Goal: Task Accomplishment & Management: Use online tool/utility

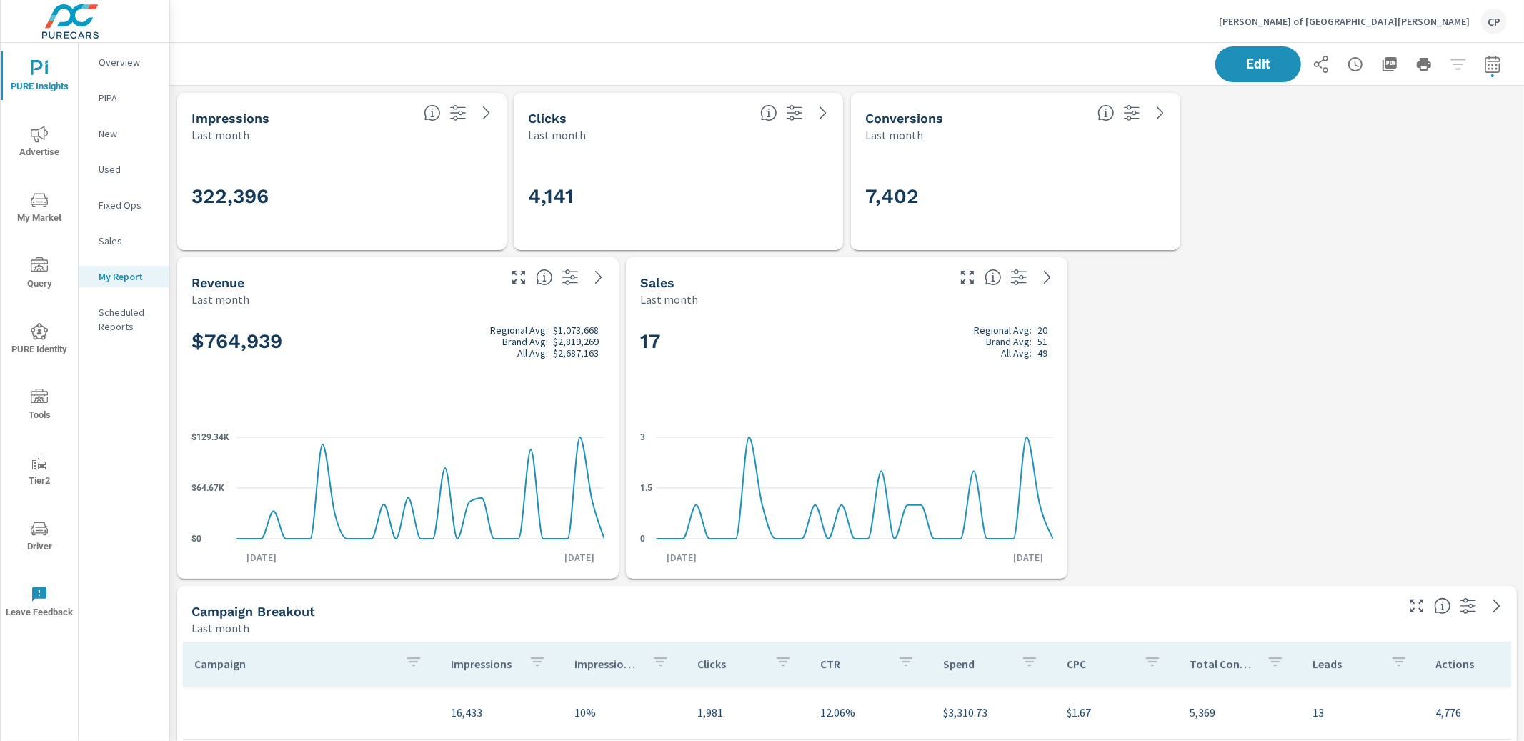
scroll to position [3952, 1354]
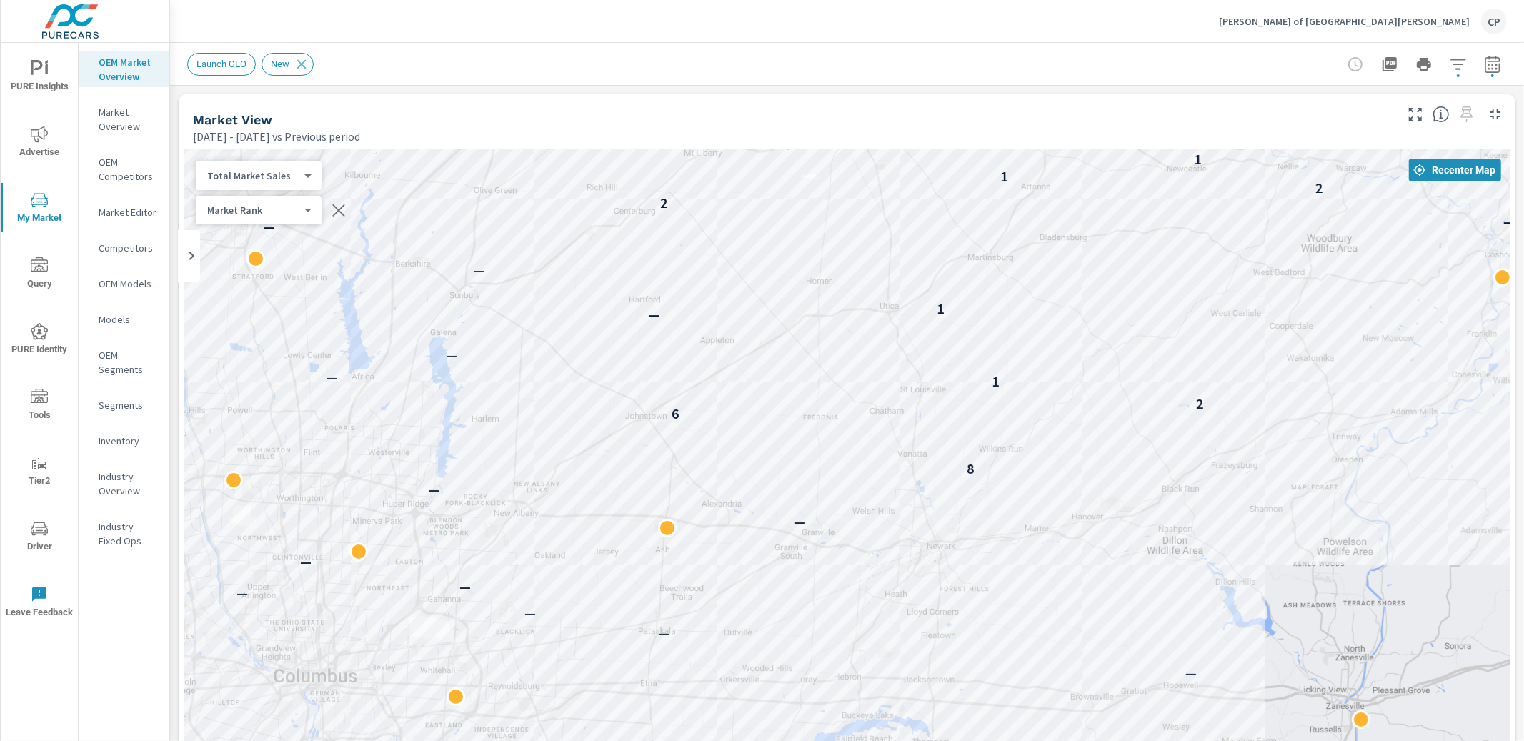
scroll to position [334, 0]
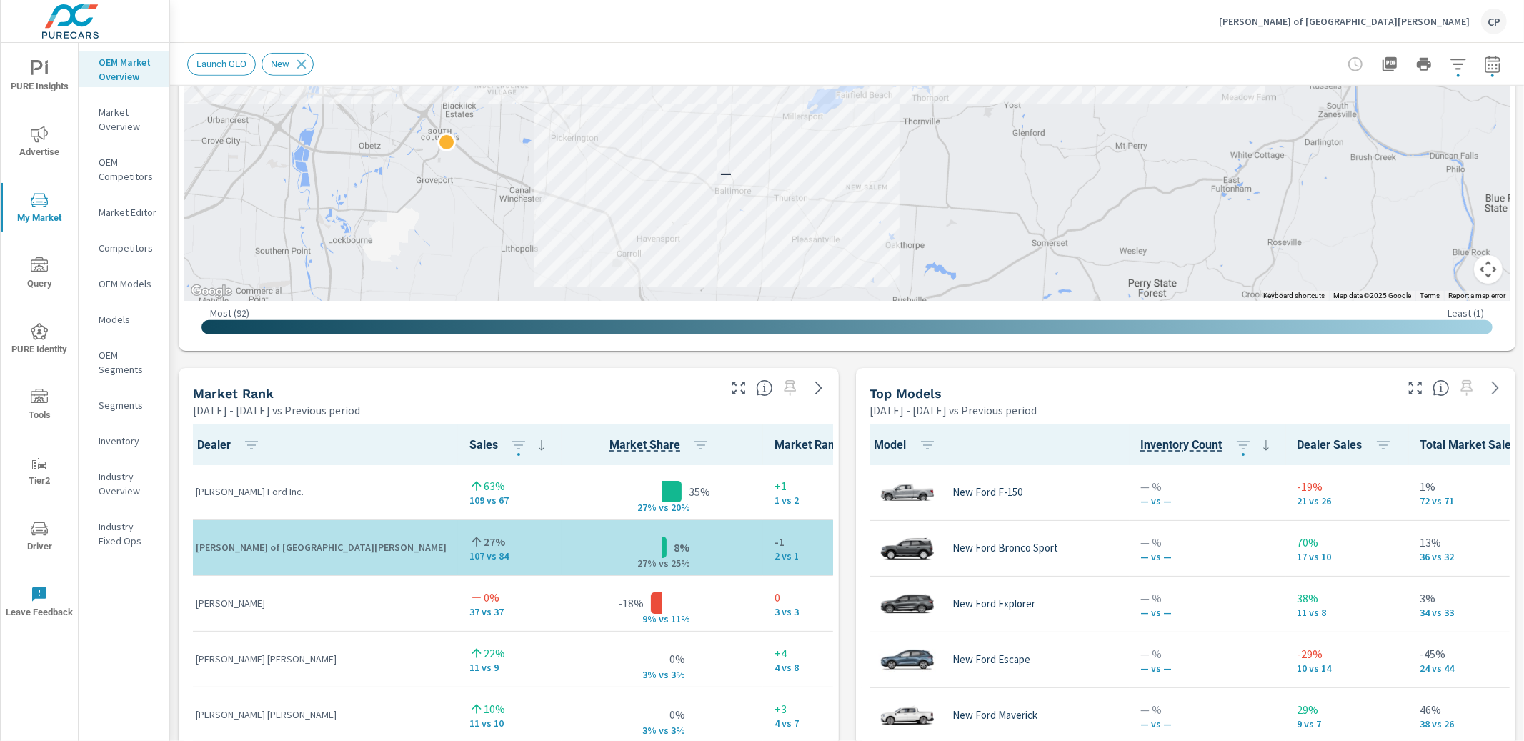
click at [1392, 15] on p "Donley Ford of Mount Vernon" at bounding box center [1344, 21] width 251 height 13
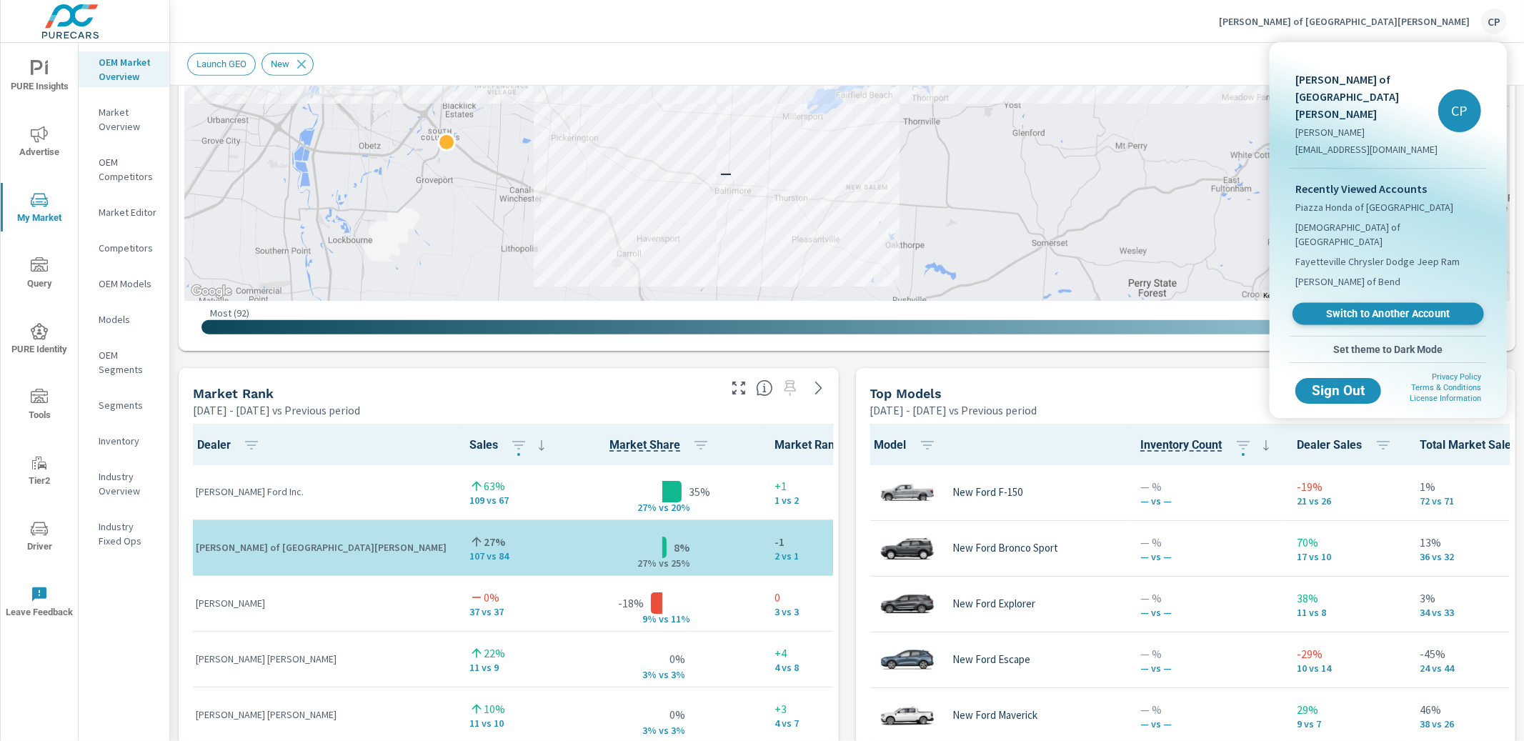
click at [1332, 307] on span "Switch to Another Account" at bounding box center [1387, 314] width 175 height 14
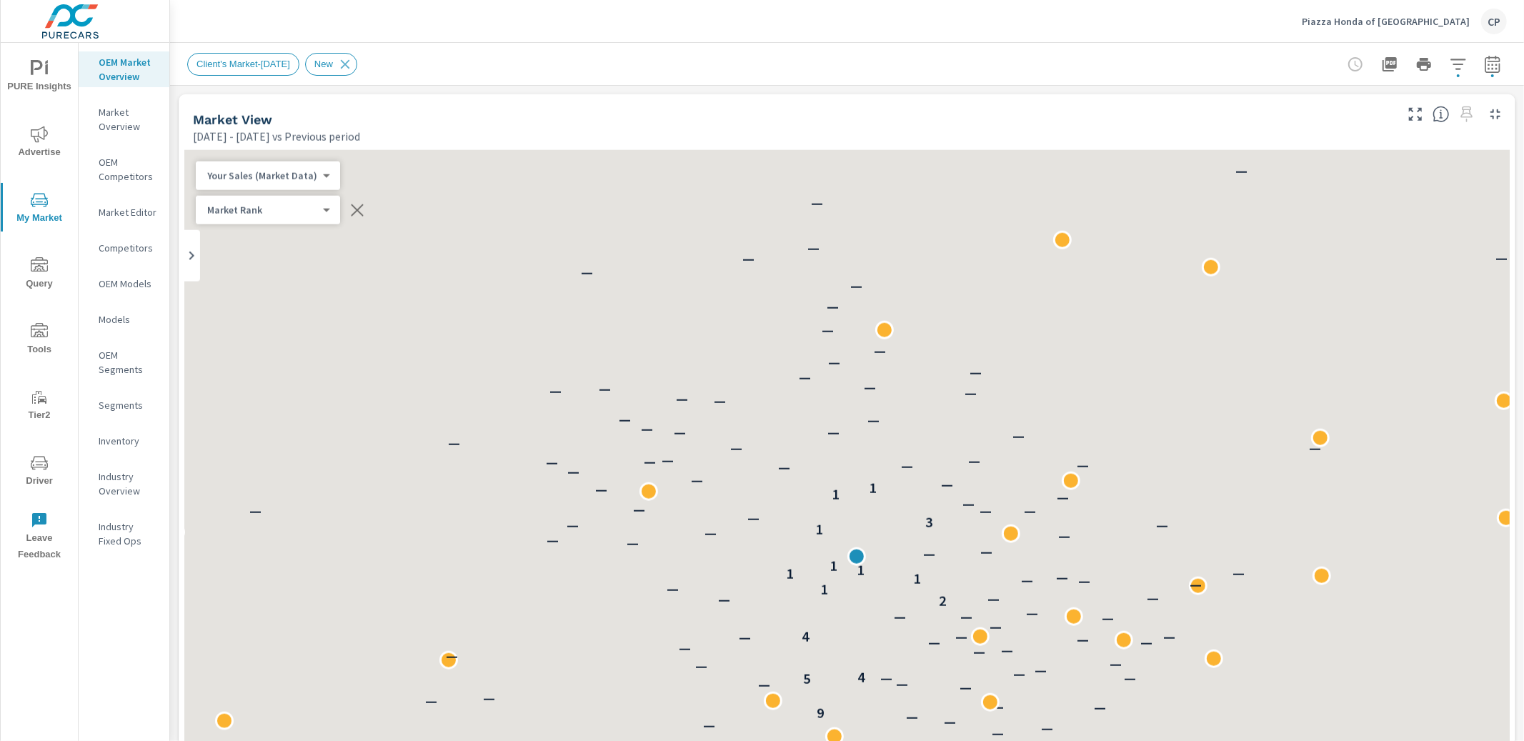
scroll to position [1, 0]
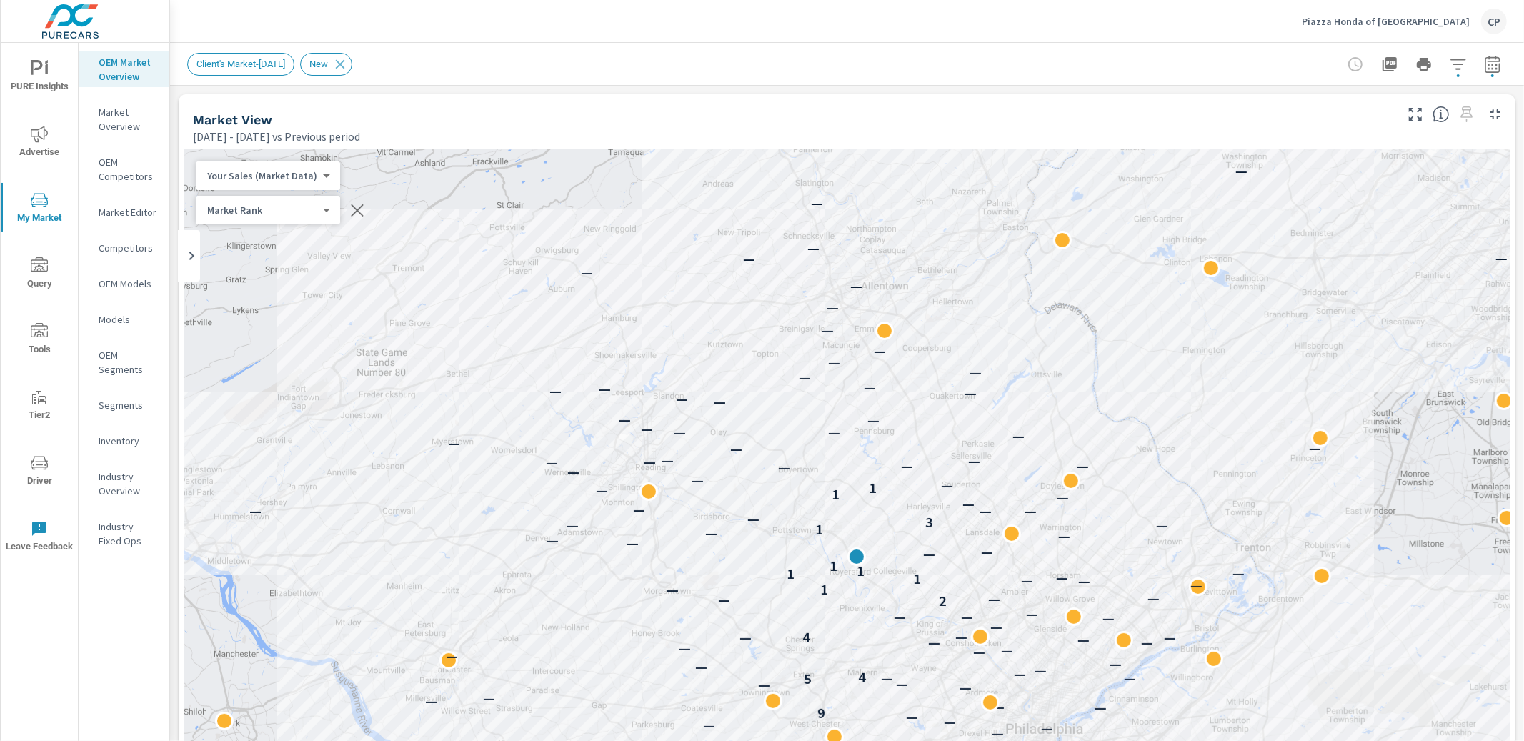
click at [1379, 17] on p "Piazza Honda of [GEOGRAPHIC_DATA]" at bounding box center [1386, 21] width 168 height 13
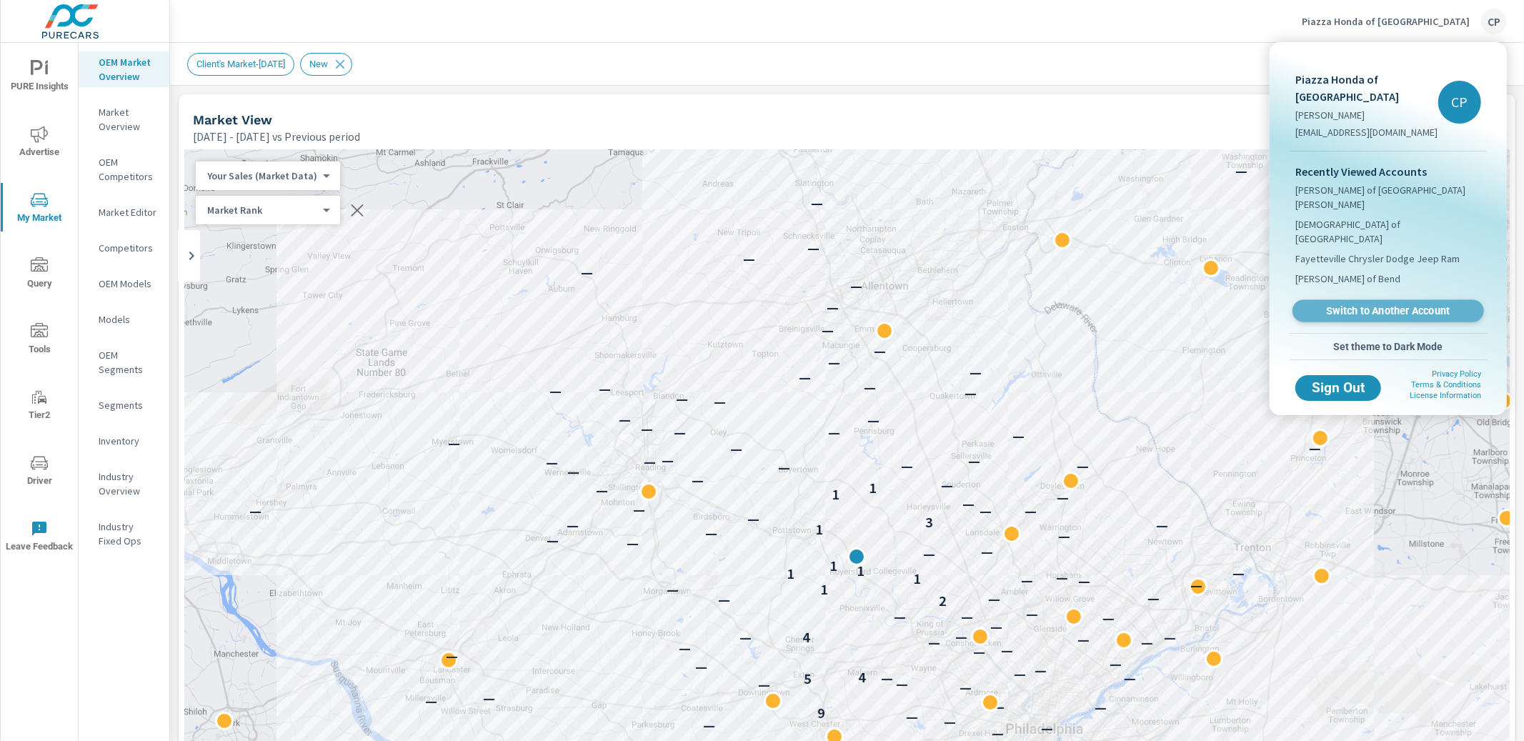
click at [1372, 304] on span "Switch to Another Account" at bounding box center [1387, 311] width 175 height 14
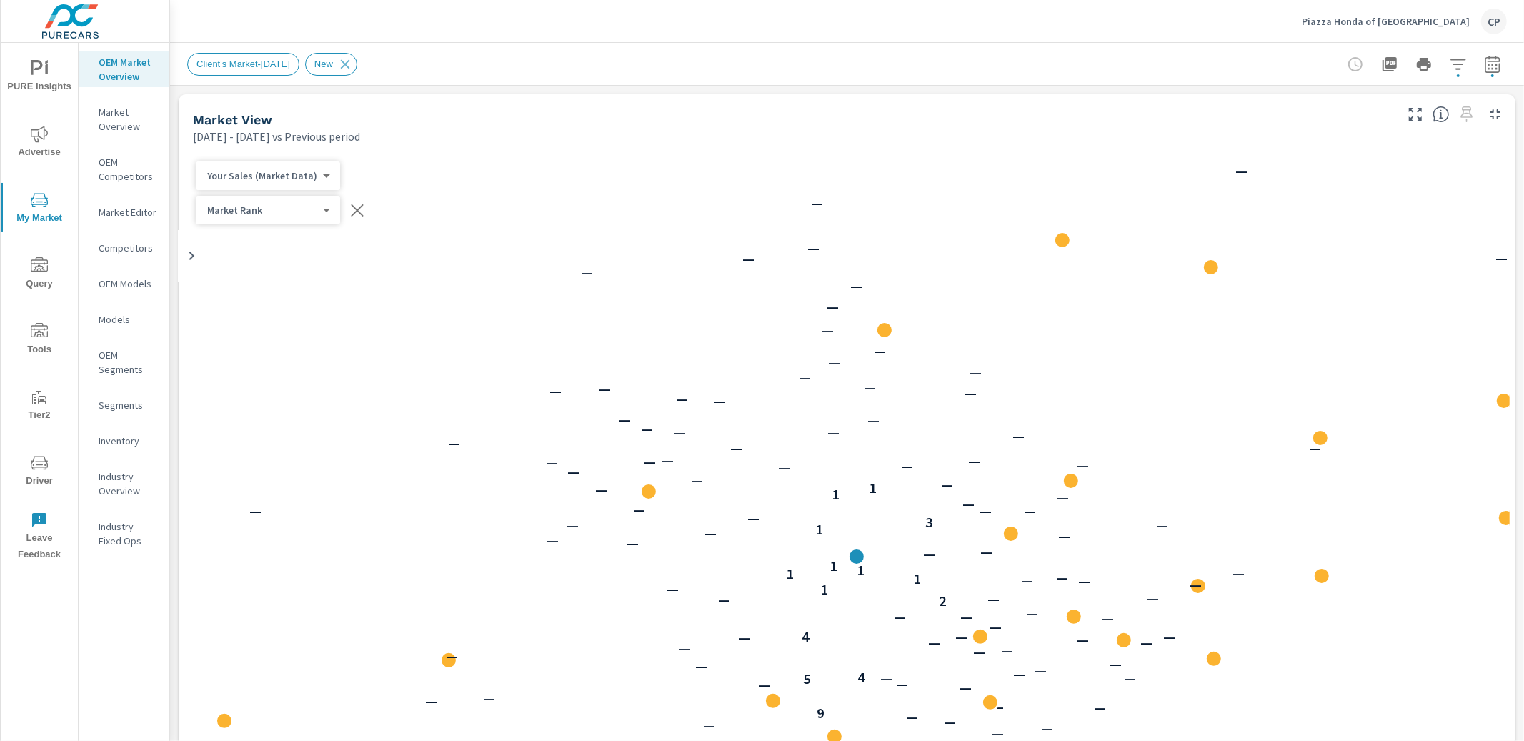
click at [1369, 19] on p "Piazza Honda of Pottstown" at bounding box center [1386, 21] width 168 height 13
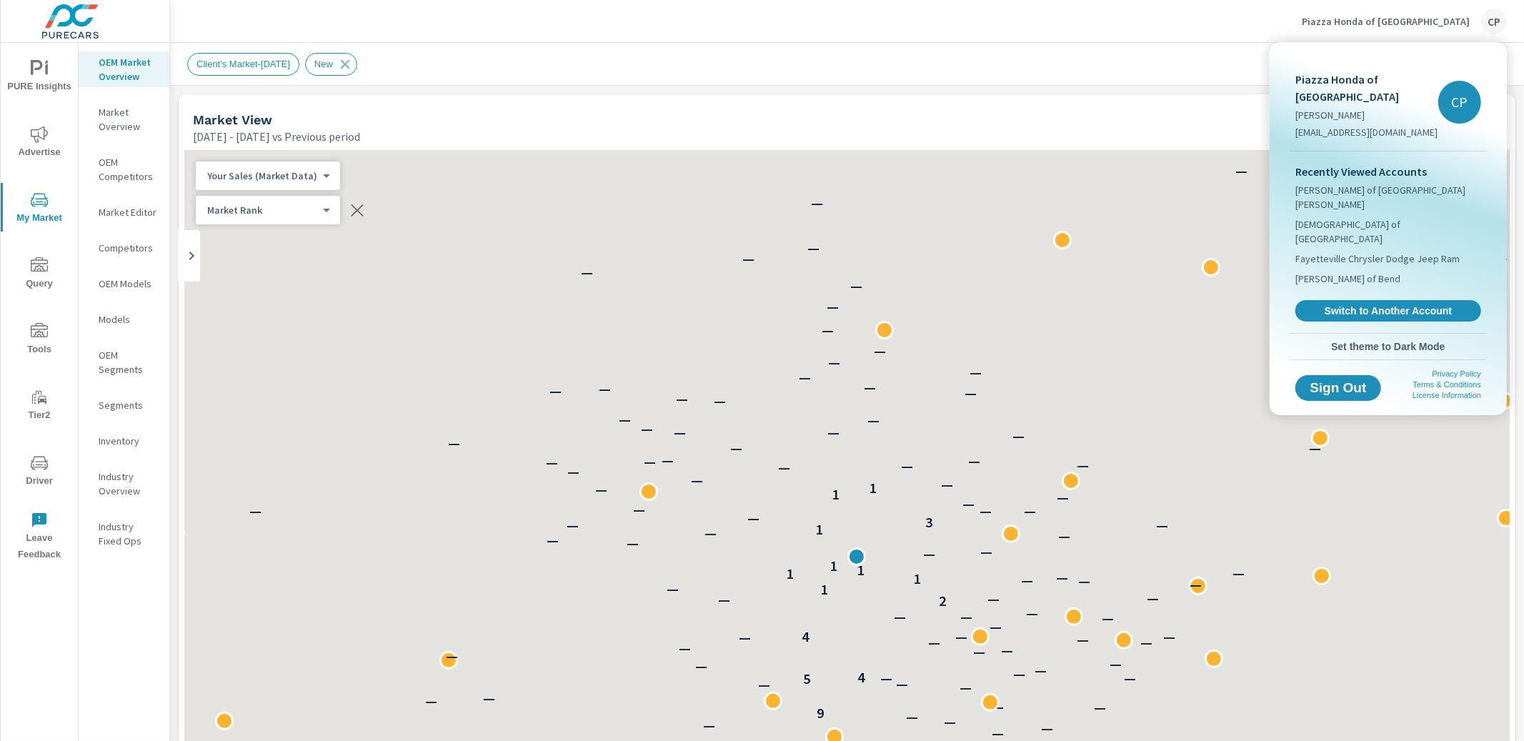
scroll to position [1, 0]
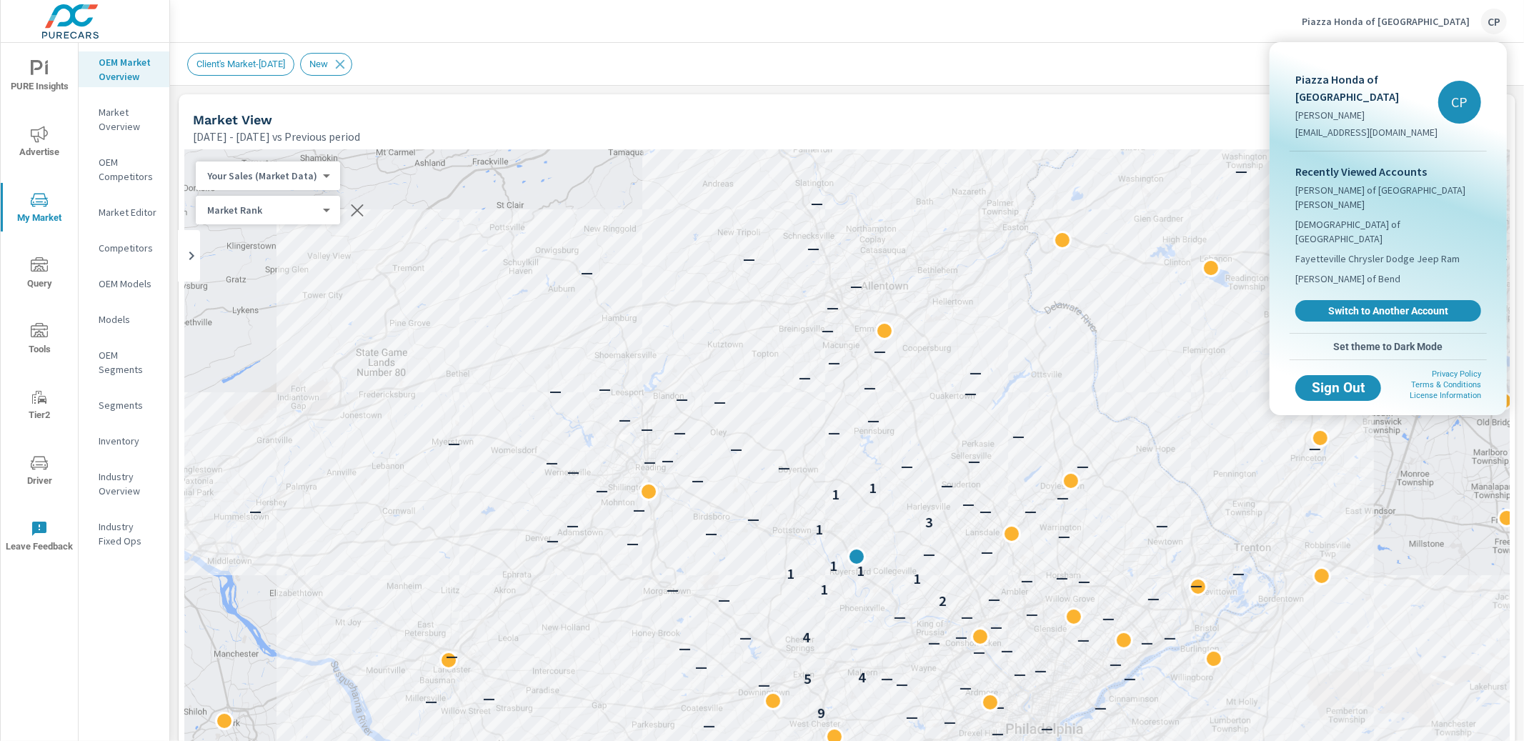
click at [1320, 304] on span "Switch to Another Account" at bounding box center [1388, 310] width 170 height 13
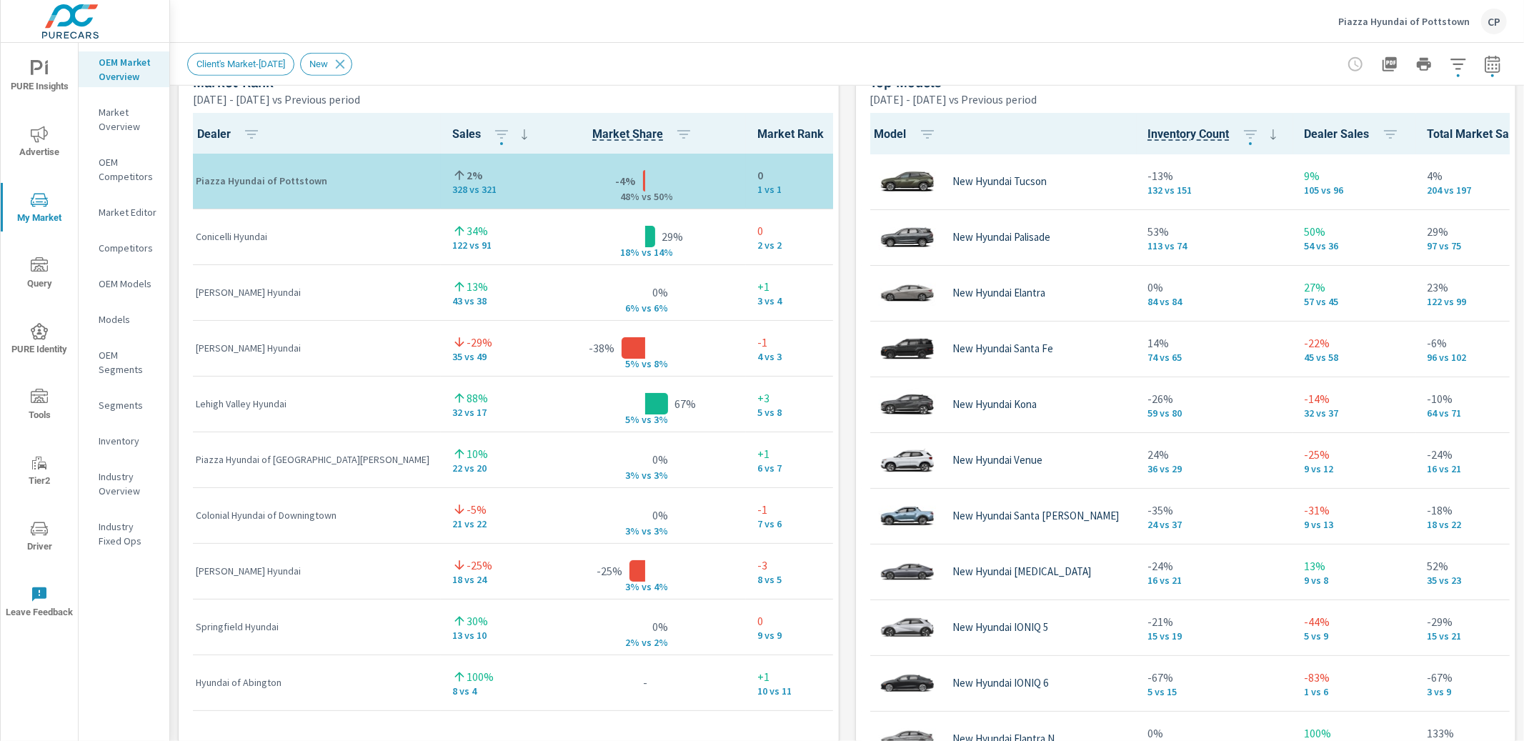
scroll to position [967, 0]
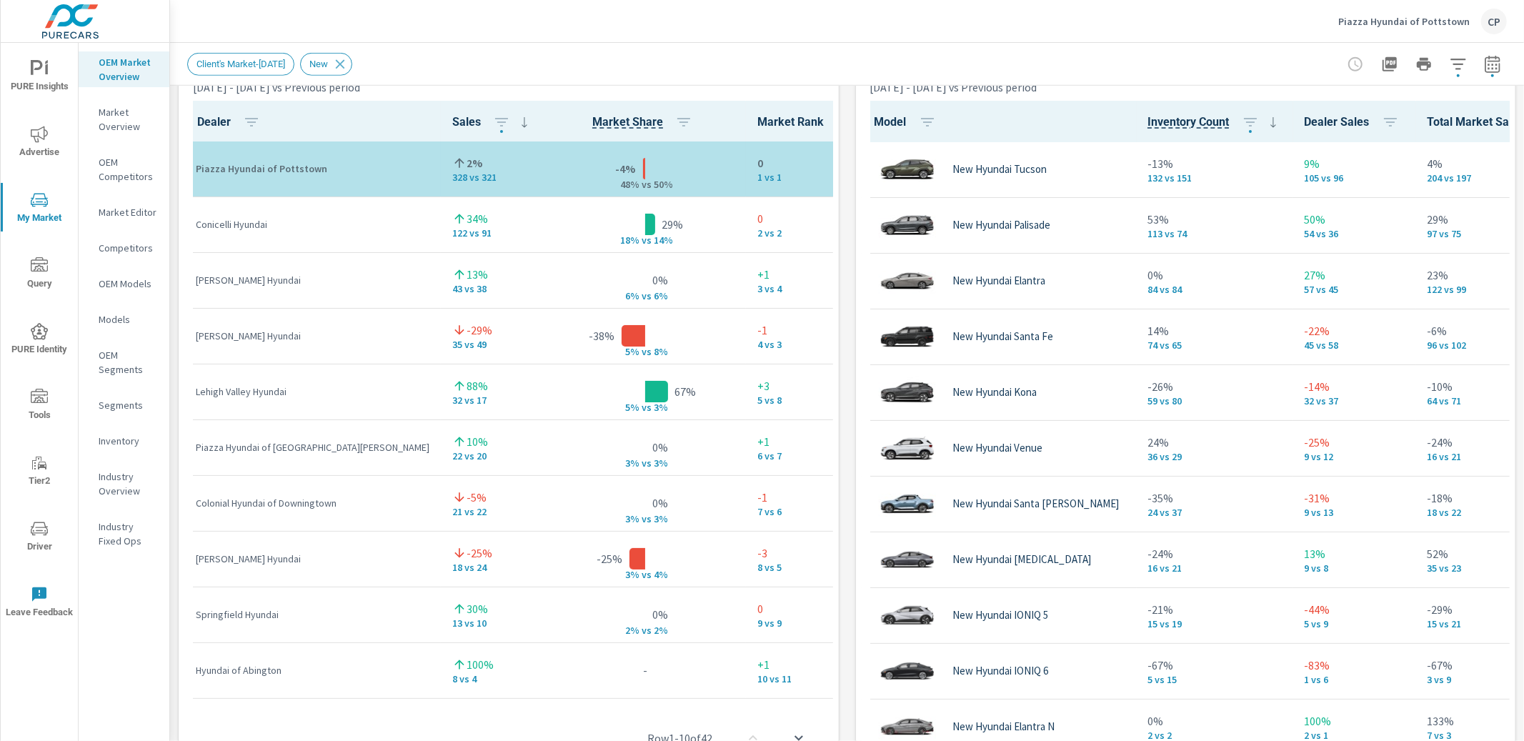
click at [1501, 65] on button "button" at bounding box center [1492, 64] width 29 height 29
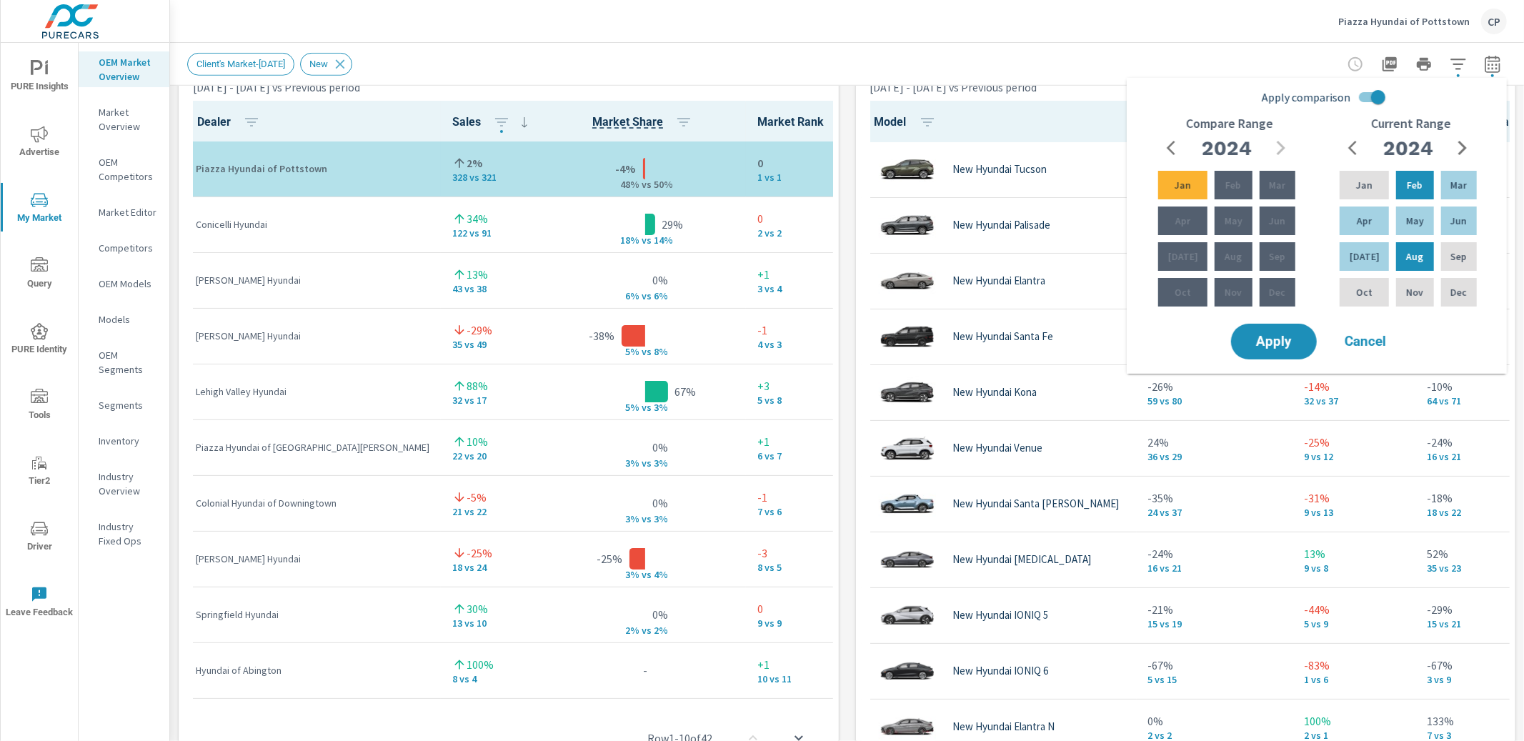
click at [1381, 101] on input "Apply comparison" at bounding box center [1377, 97] width 81 height 27
checkbox input "false"
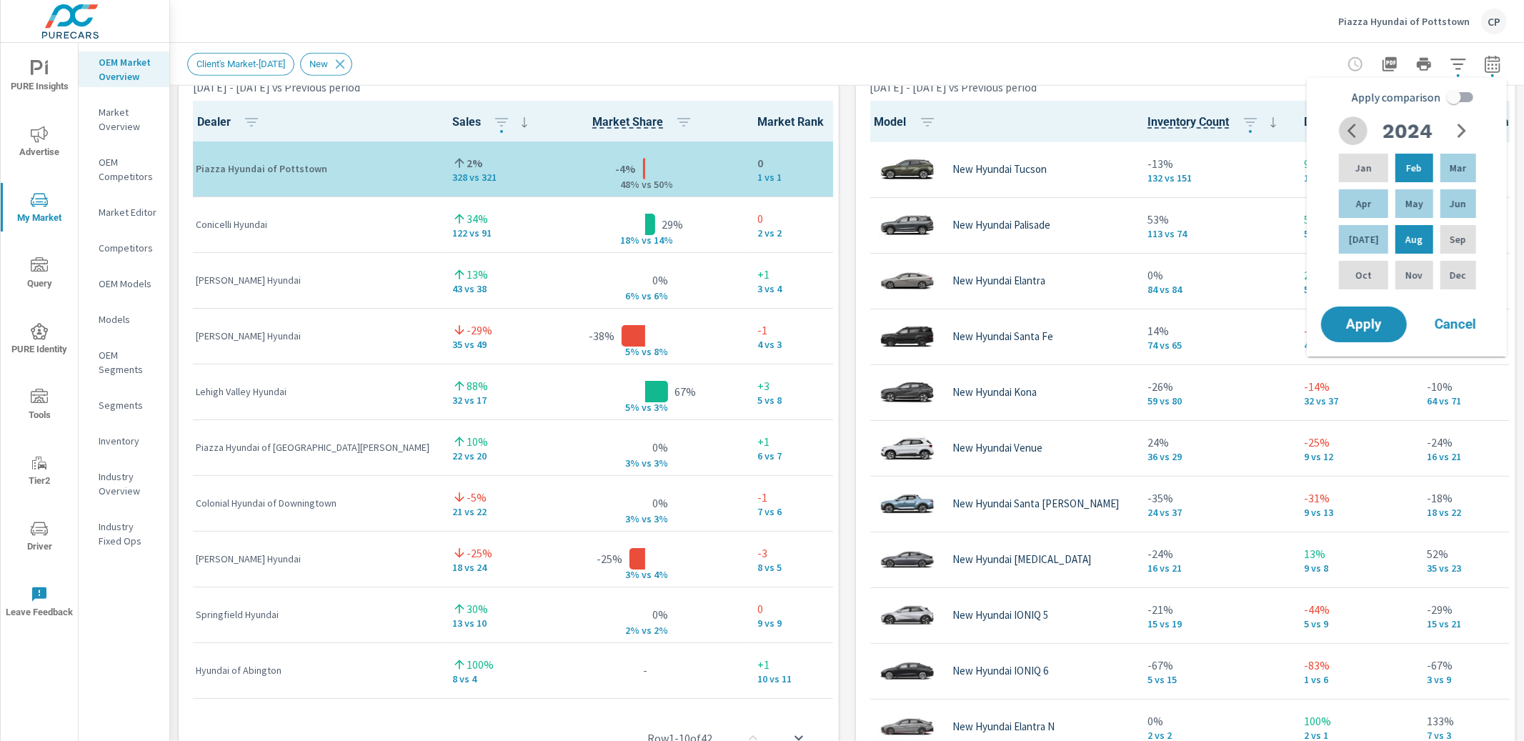
click at [1358, 136] on icon "button" at bounding box center [1355, 130] width 17 height 17
click at [1455, 127] on icon "button" at bounding box center [1461, 130] width 17 height 17
click at [1410, 173] on p "Feb" at bounding box center [1414, 168] width 16 height 14
click at [1365, 244] on p "Jul" at bounding box center [1364, 239] width 30 height 14
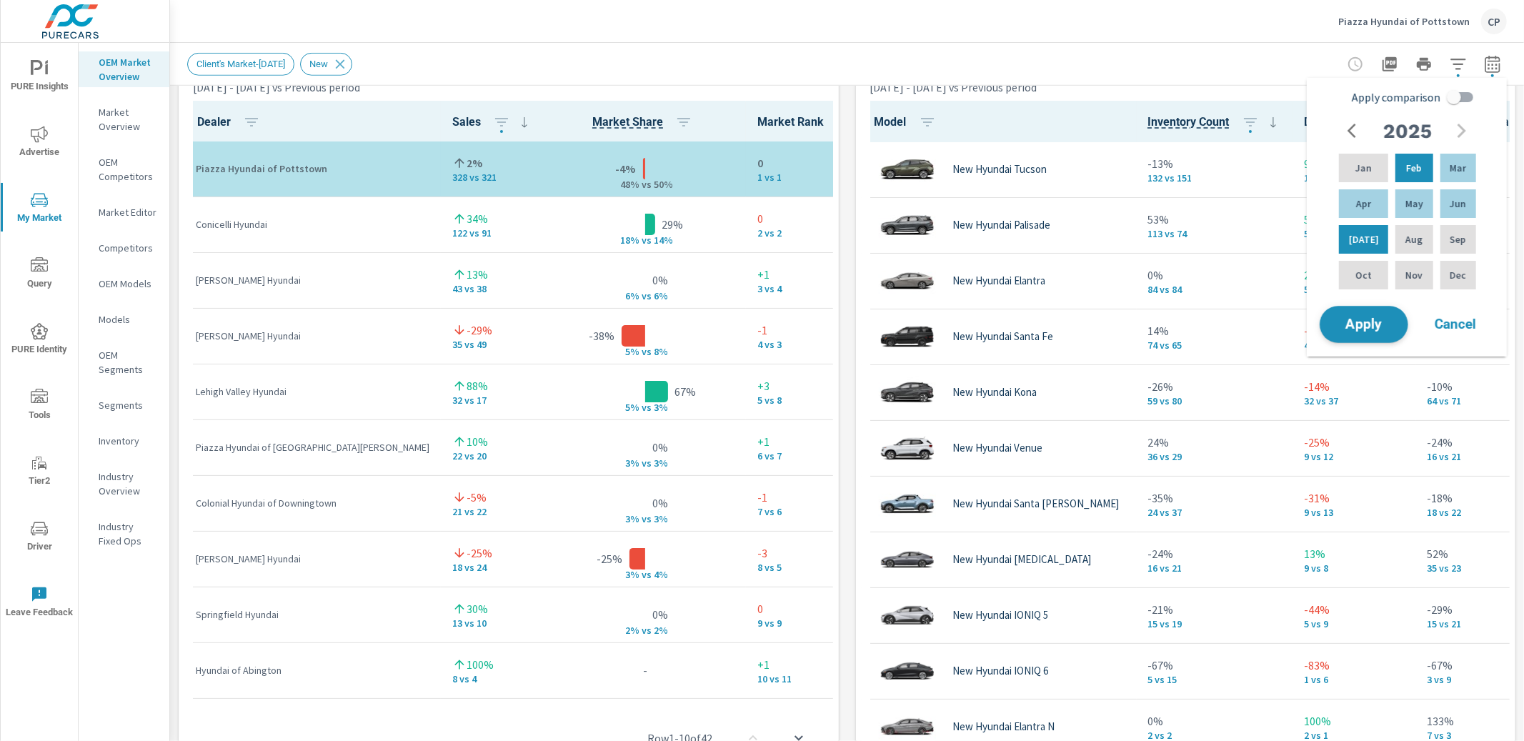
click at [1365, 322] on span "Apply" at bounding box center [1364, 325] width 59 height 14
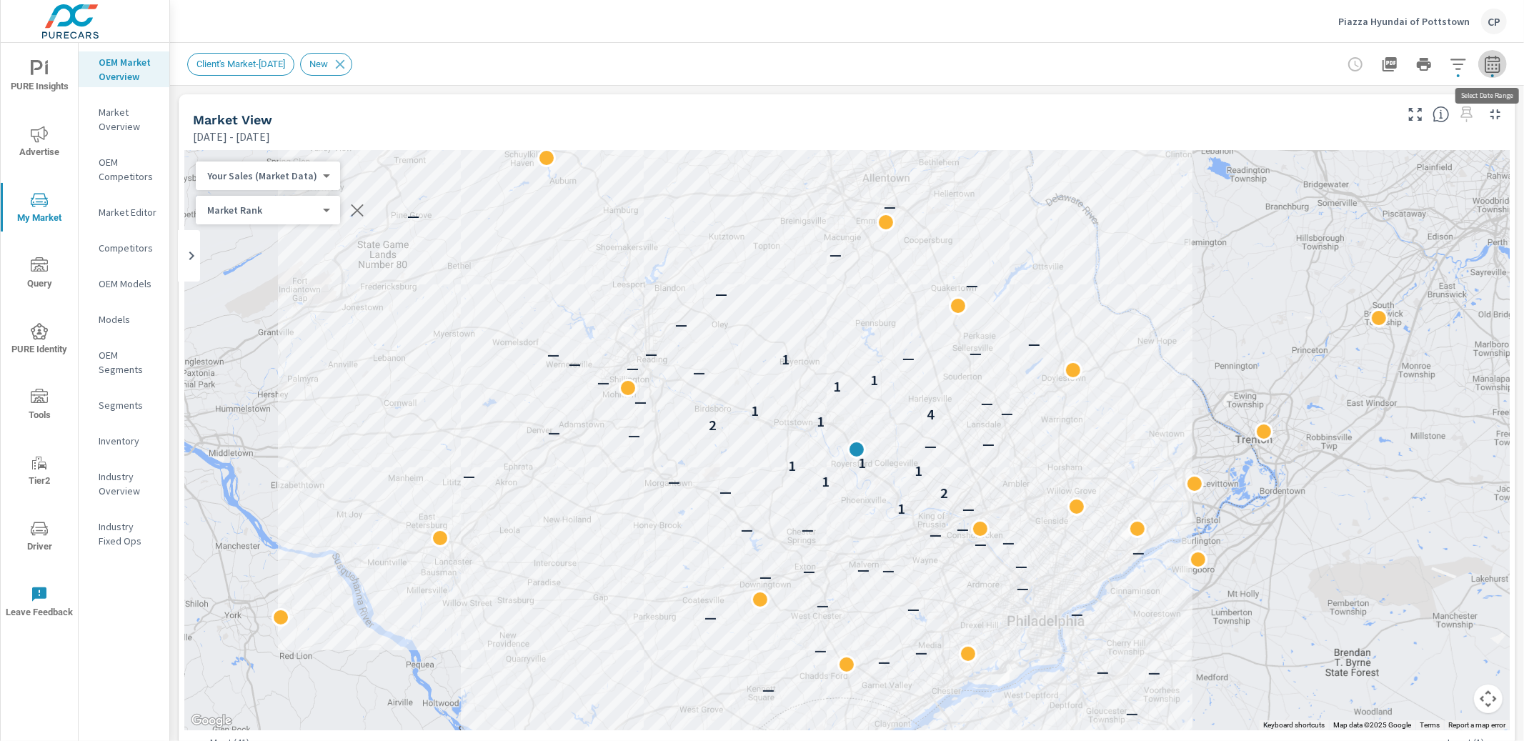
click at [1496, 68] on icon "button" at bounding box center [1491, 67] width 9 height 6
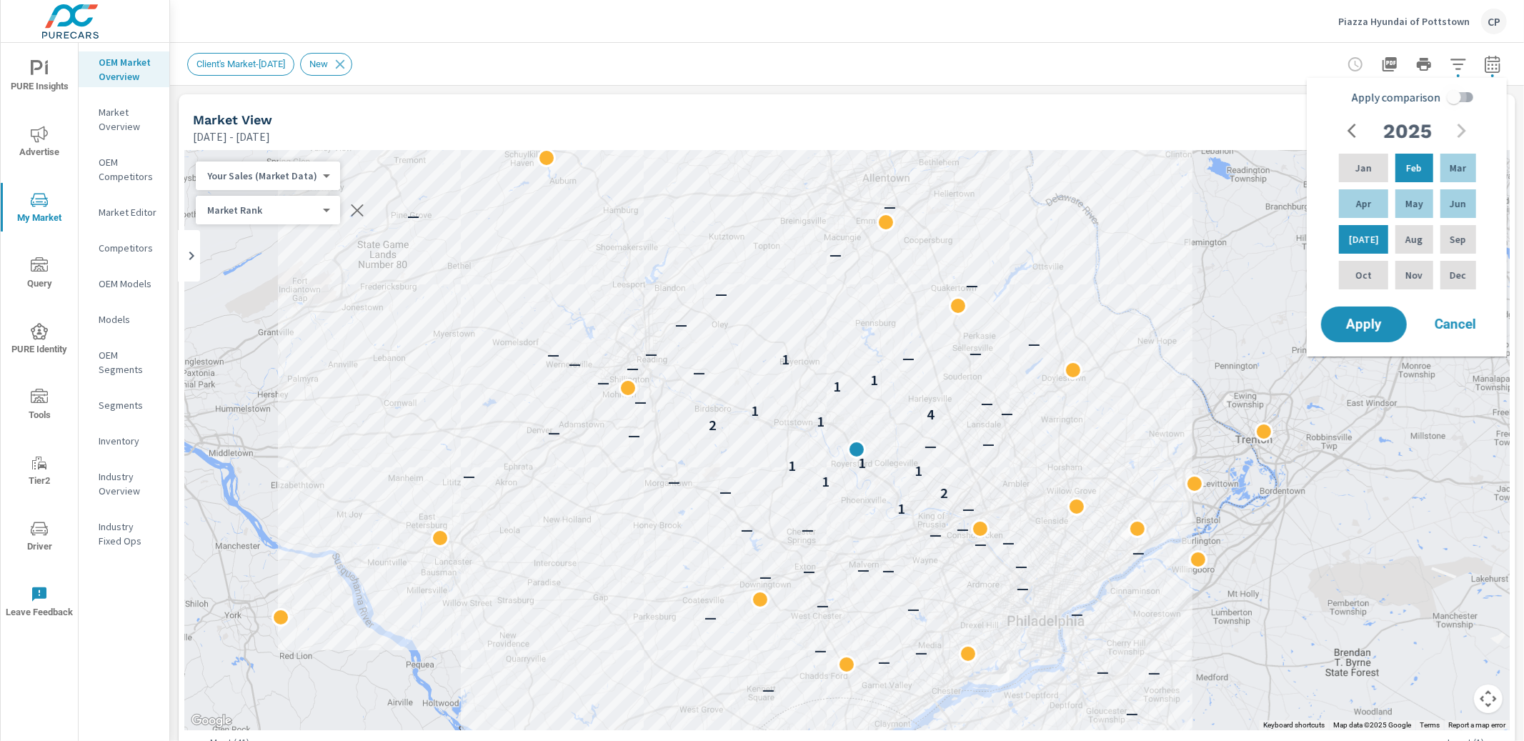
click at [1467, 101] on input "Apply comparison" at bounding box center [1453, 97] width 81 height 27
checkbox input "true"
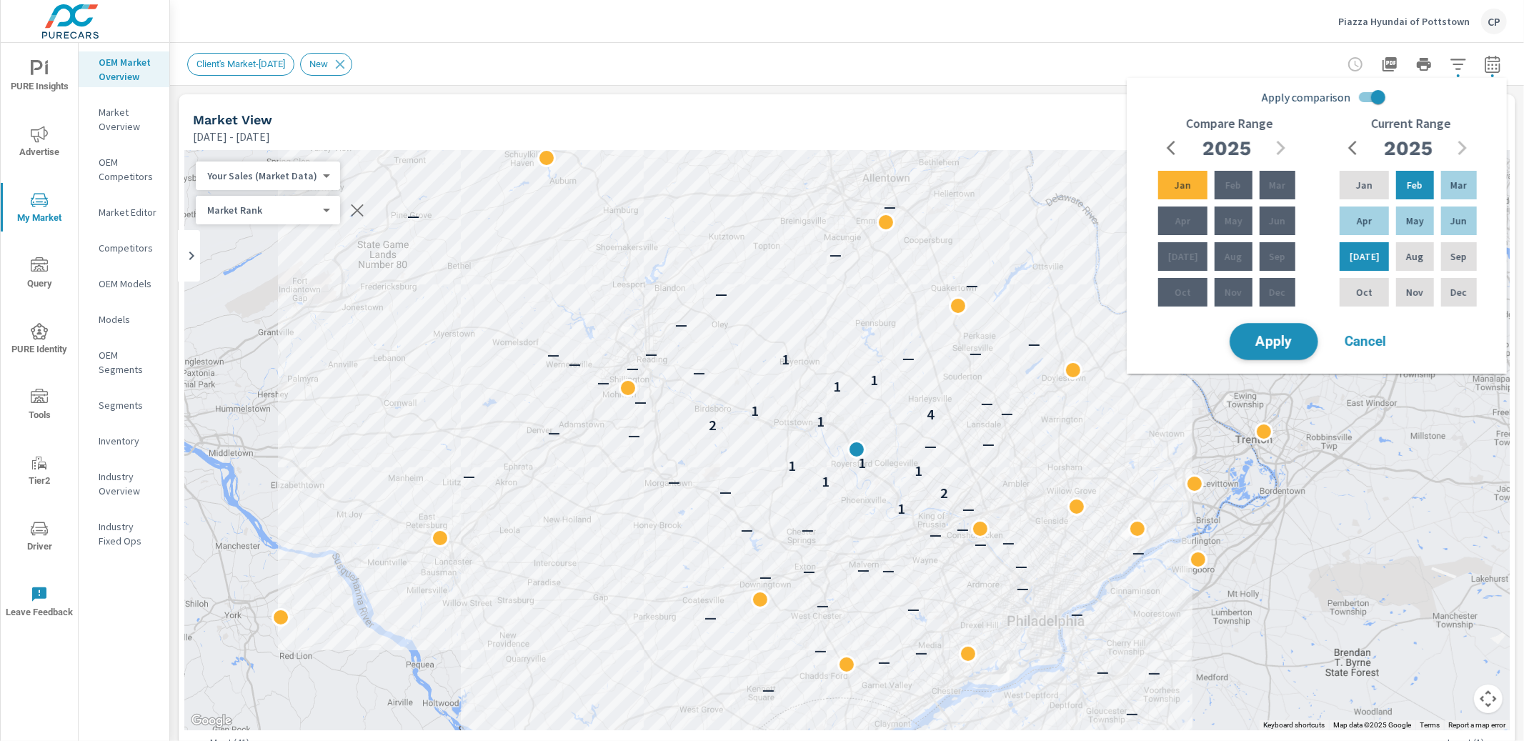
click at [1290, 324] on button "Apply" at bounding box center [1274, 341] width 89 height 37
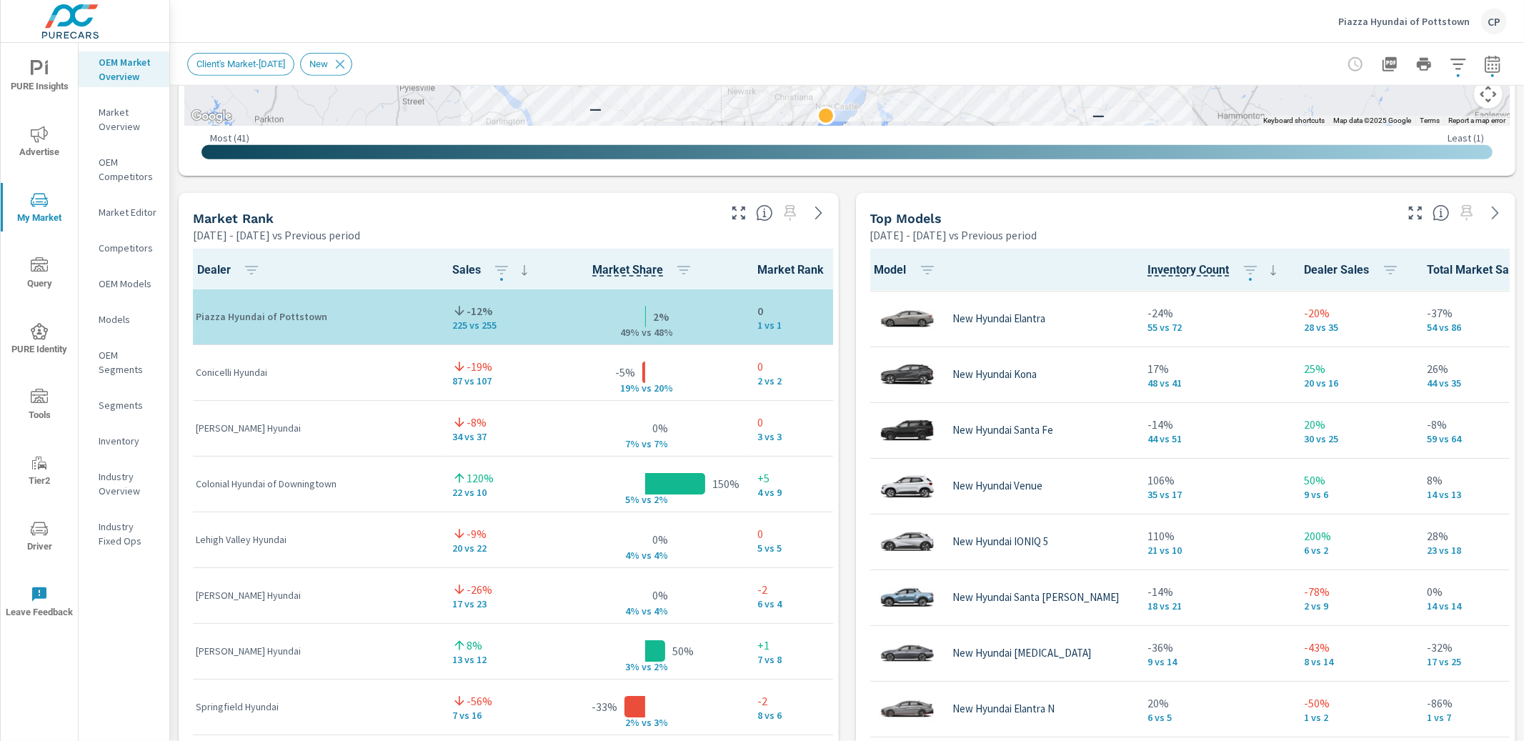
scroll to position [820, 0]
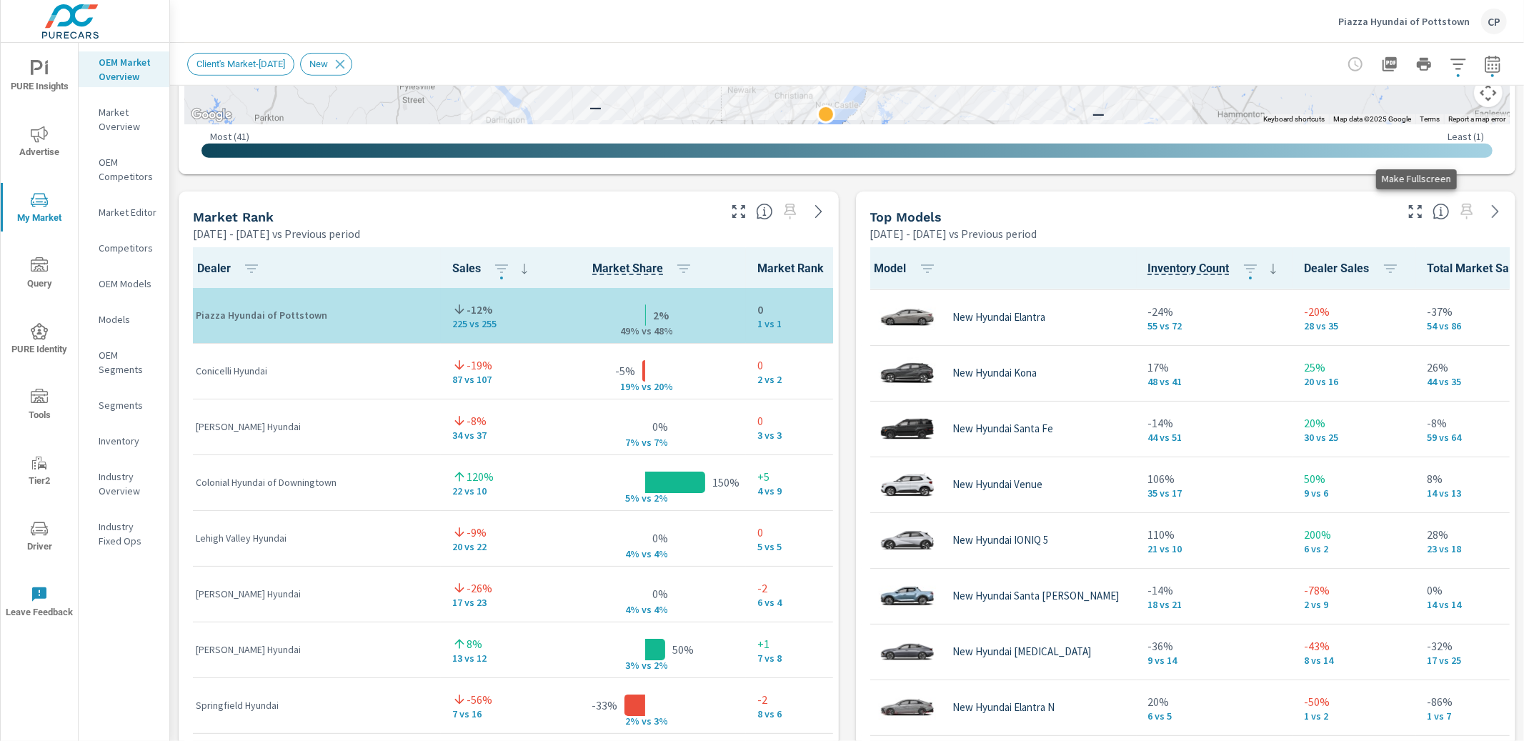
click at [1420, 207] on icon "button" at bounding box center [1415, 211] width 17 height 17
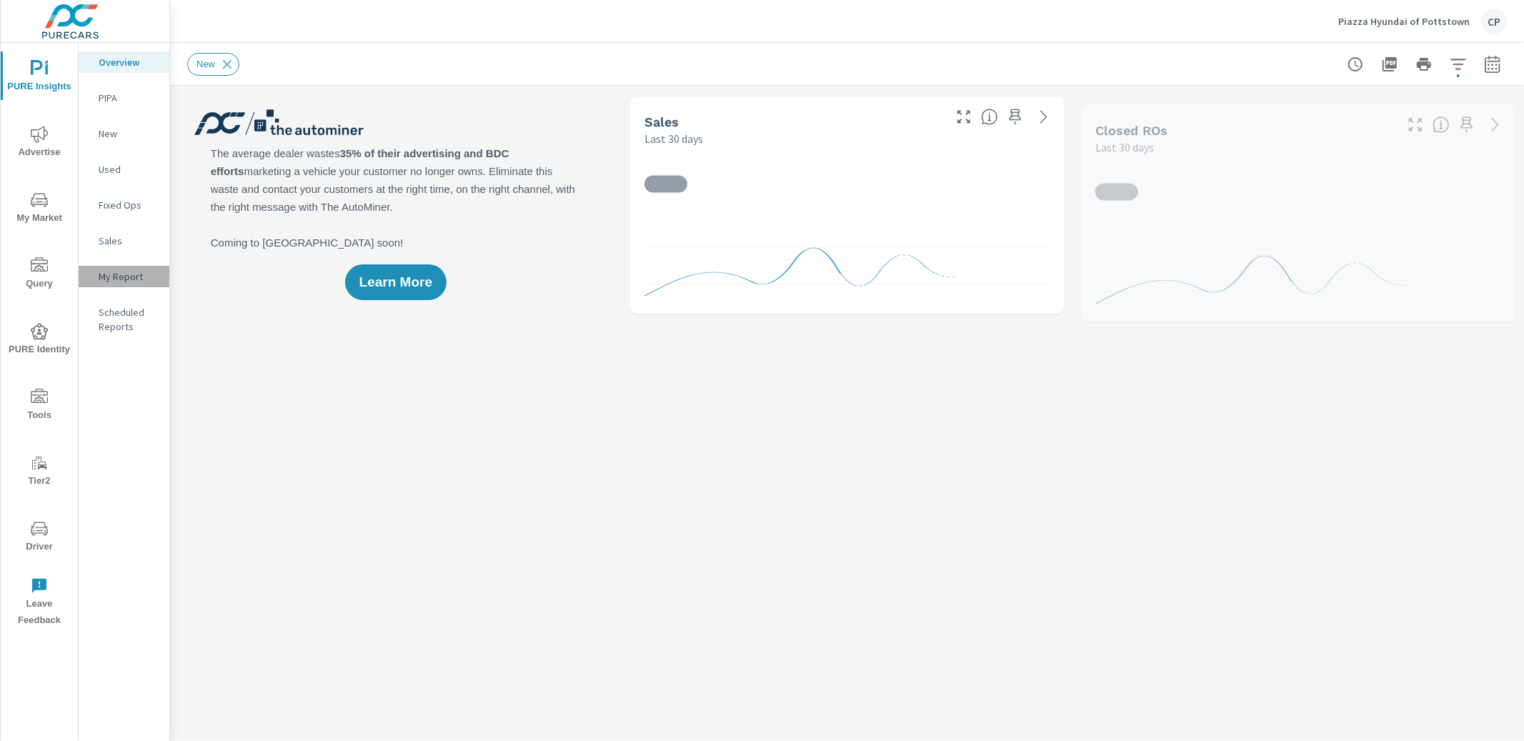
click at [112, 277] on p "My Report" at bounding box center [128, 276] width 59 height 14
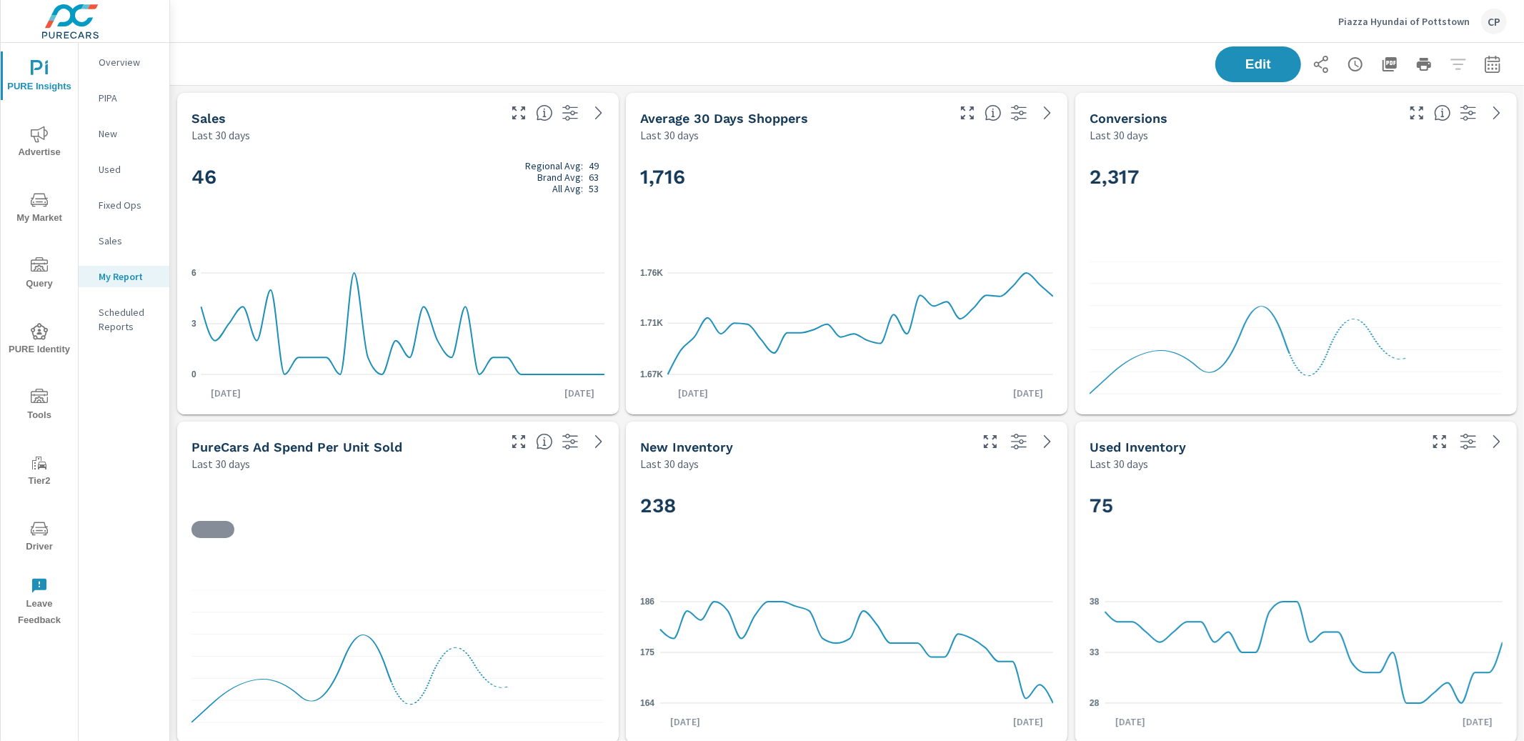
scroll to position [3952, 1354]
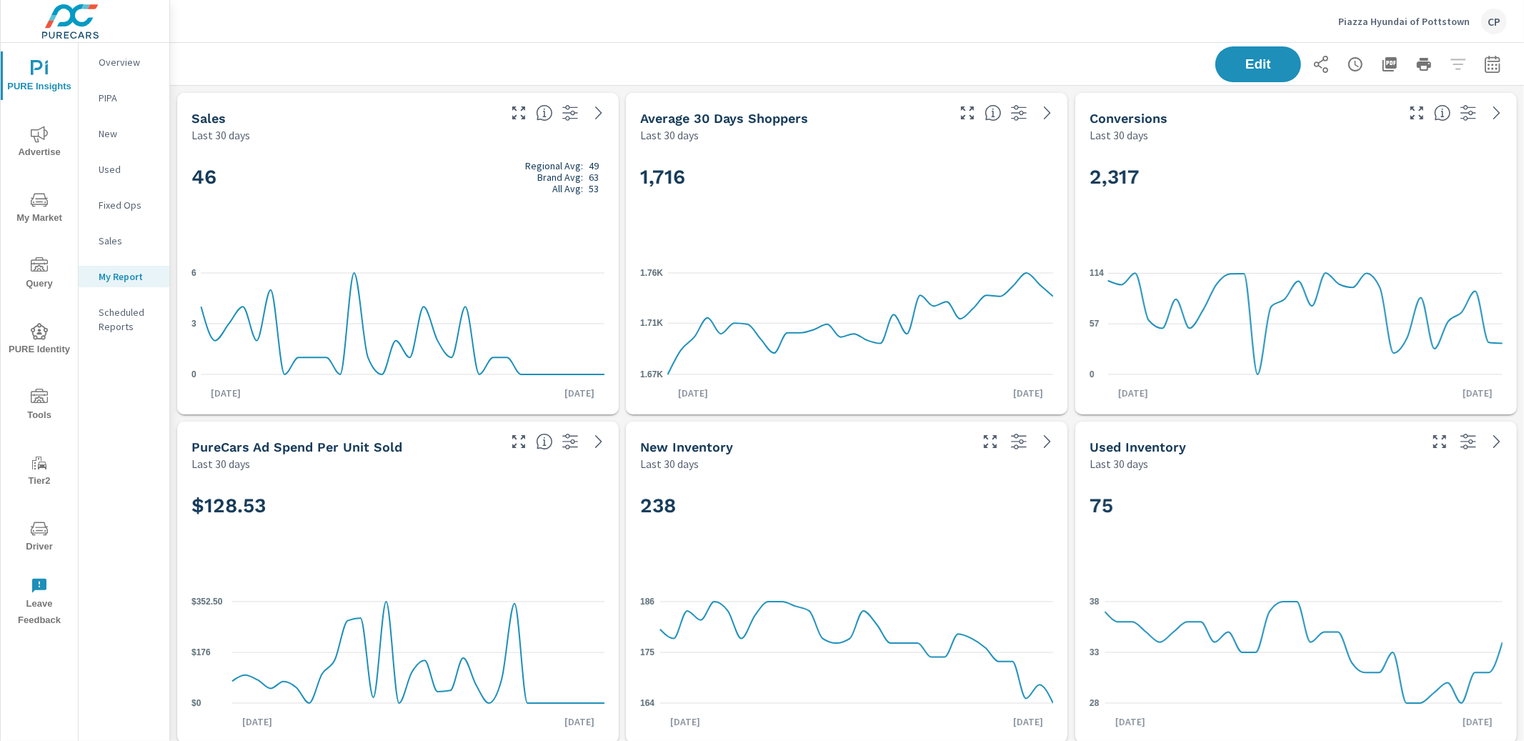
click at [1490, 61] on icon "button" at bounding box center [1492, 63] width 15 height 17
click at [1381, 124] on select "Custom [DATE] Last week Last 7 days Last 14 days Last 30 days Last 45 days Last…" at bounding box center [1378, 123] width 143 height 29
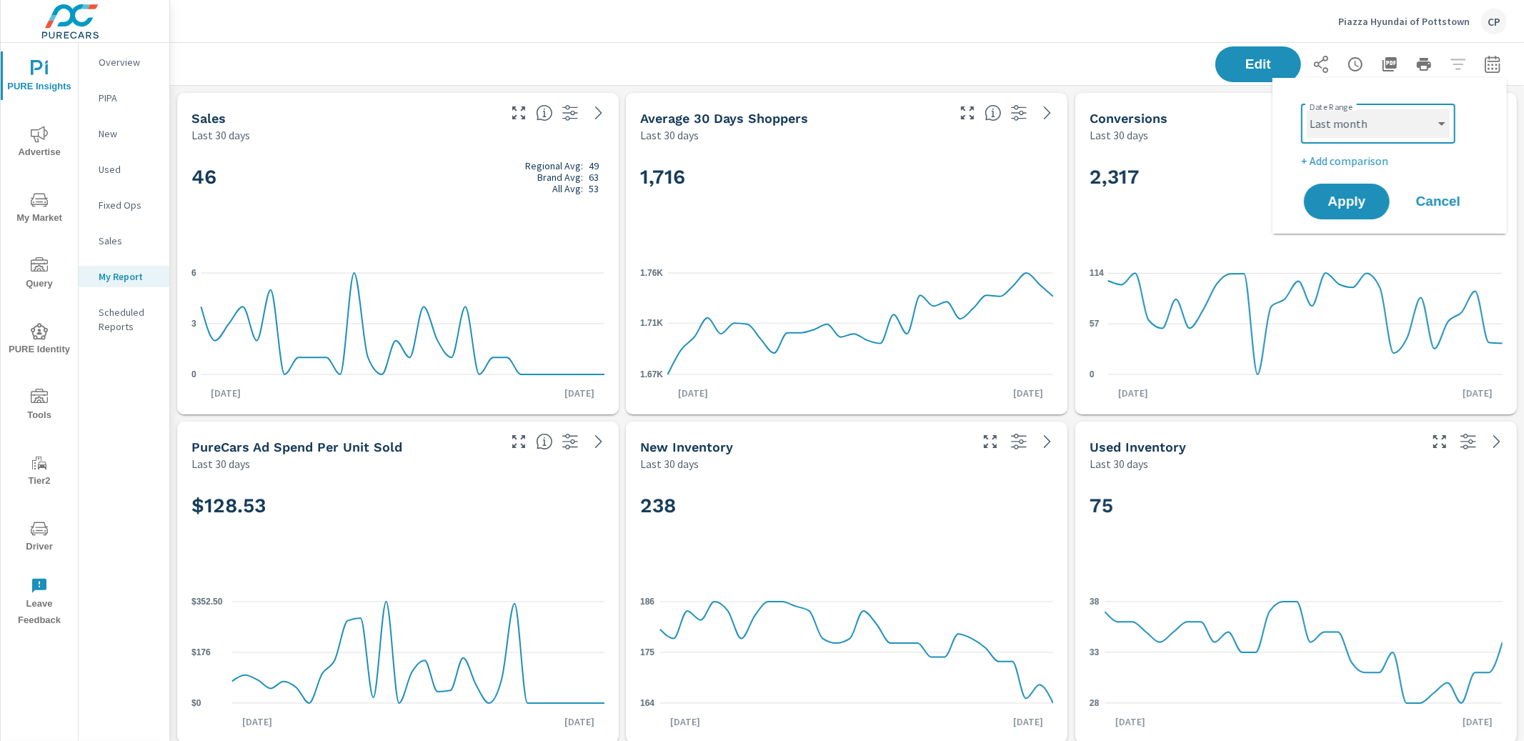
click at [1307, 109] on select "Custom [DATE] Last week Last 7 days Last 14 days Last 30 days Last 45 days Last…" at bounding box center [1378, 123] width 143 height 29
select select "Last month"
click at [1355, 202] on span "Apply" at bounding box center [1346, 202] width 59 height 14
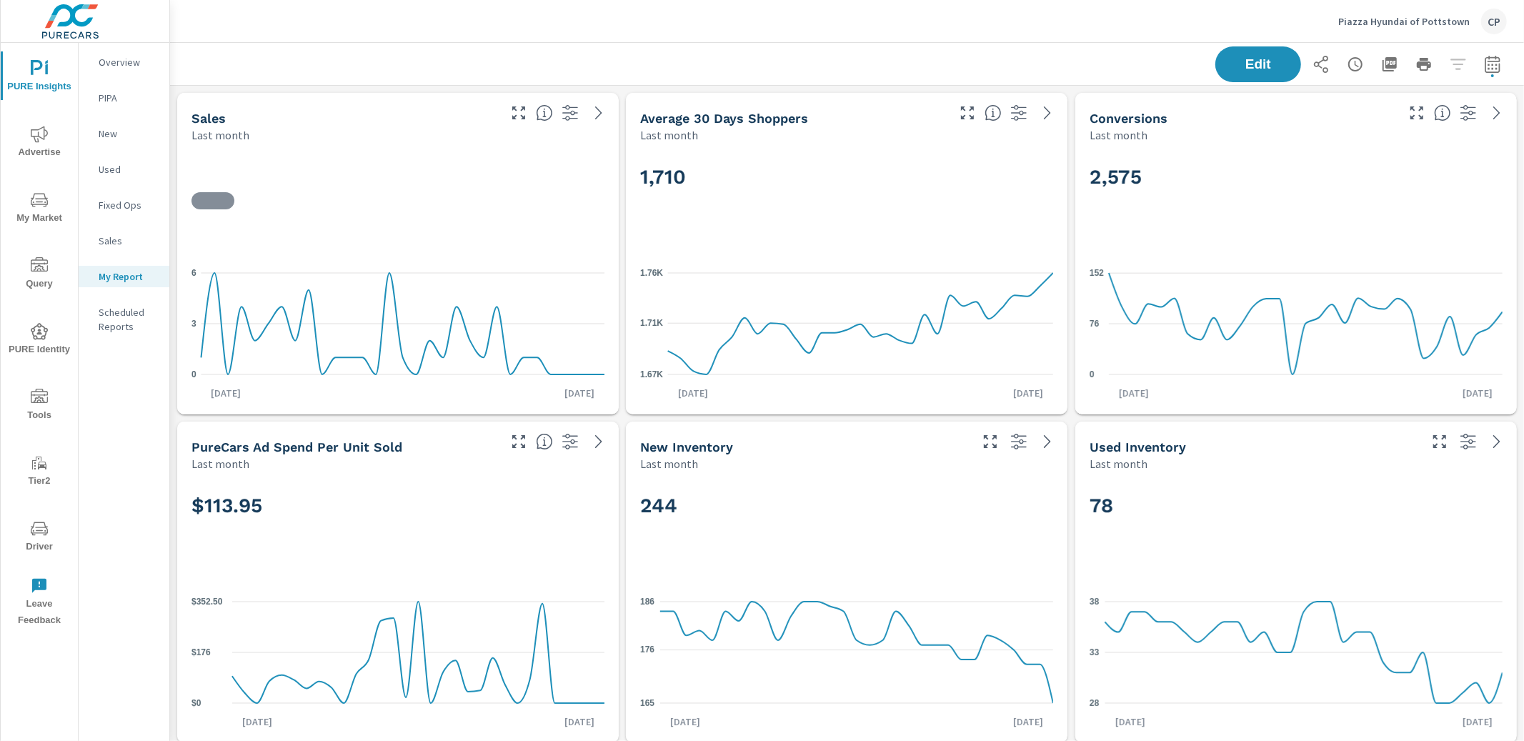
click at [1495, 64] on icon "button" at bounding box center [1491, 67] width 9 height 6
select select "Last month"
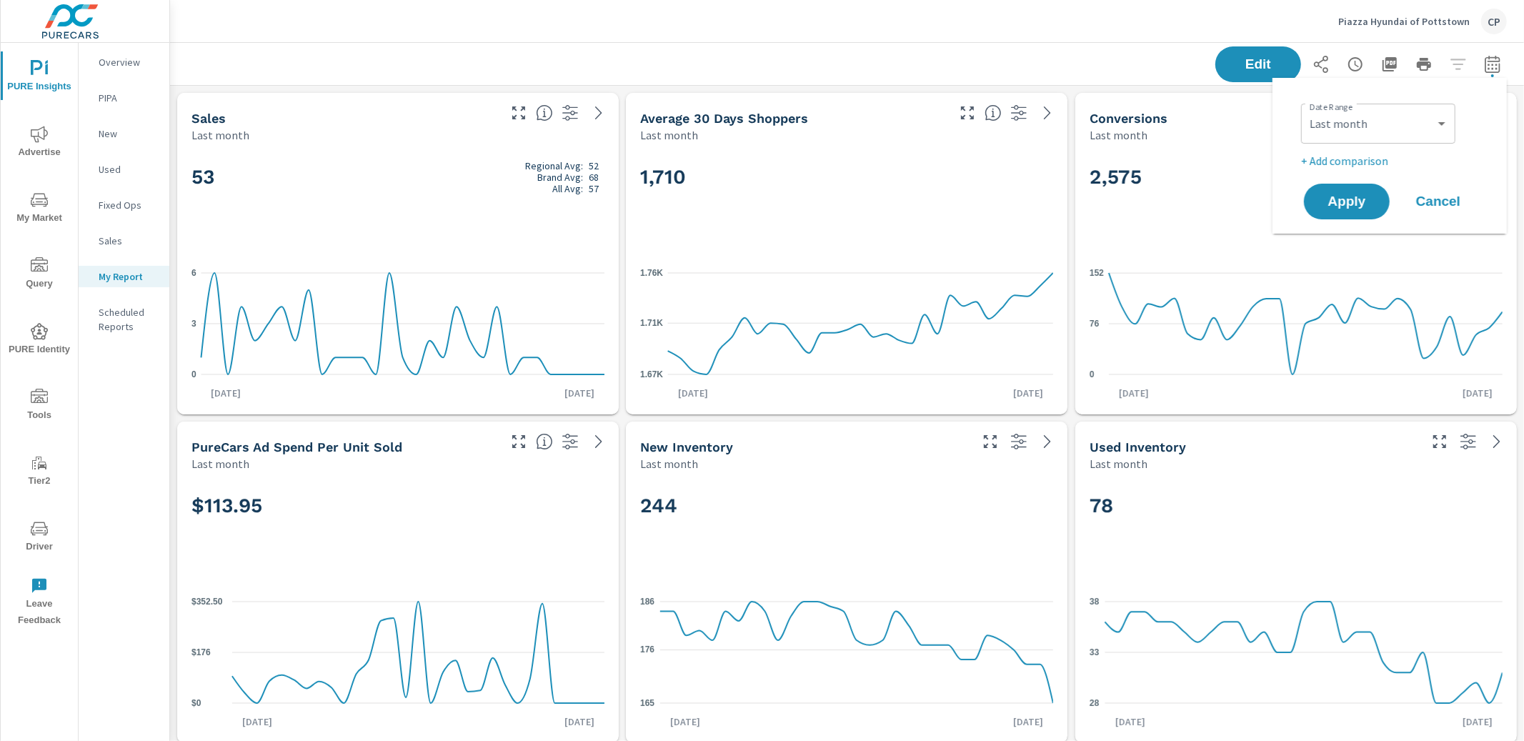
click at [1368, 158] on p "+ Add comparison" at bounding box center [1392, 160] width 183 height 17
select select "Previous period"
click at [1349, 235] on span "Apply" at bounding box center [1346, 242] width 59 height 14
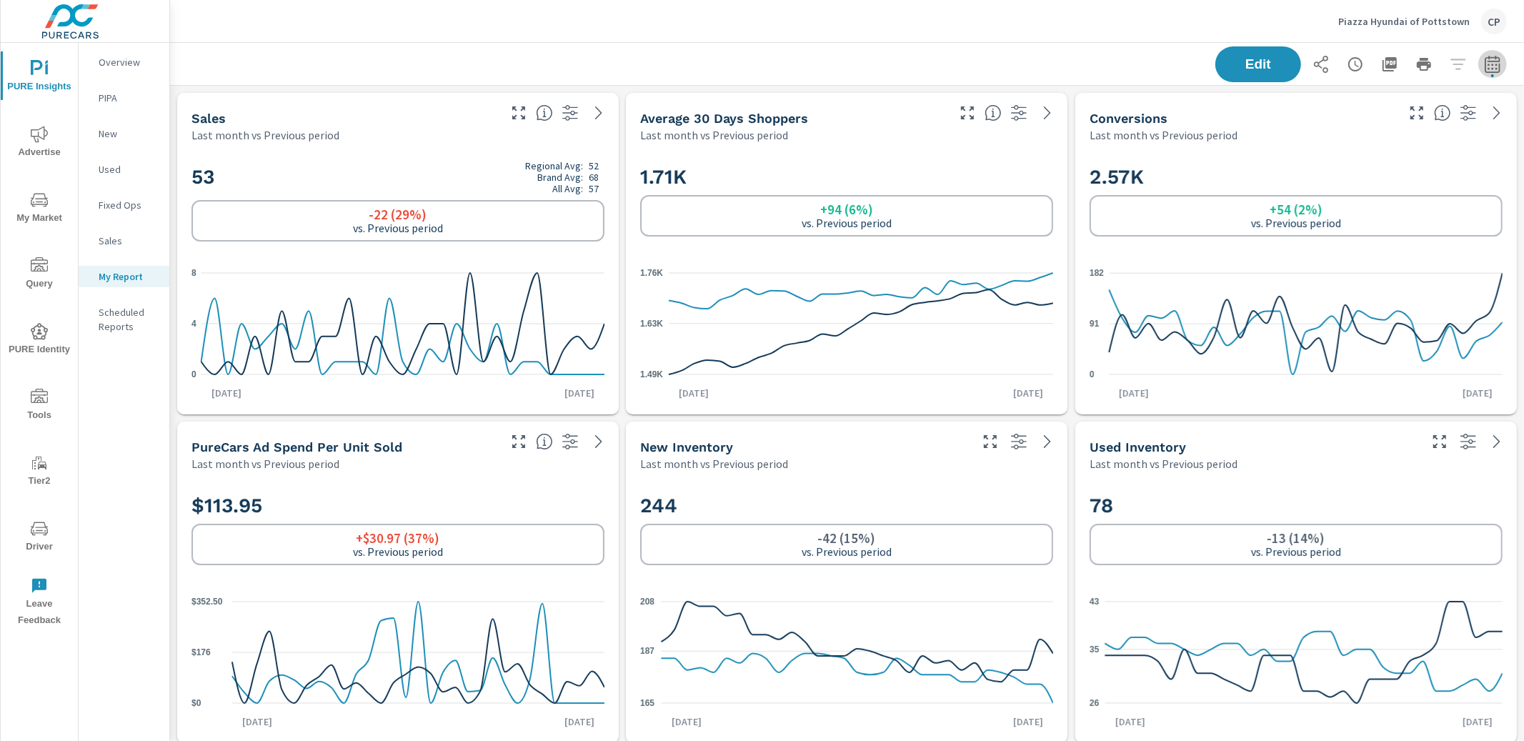
click at [1500, 56] on icon "button" at bounding box center [1492, 64] width 17 height 17
select select "Last month"
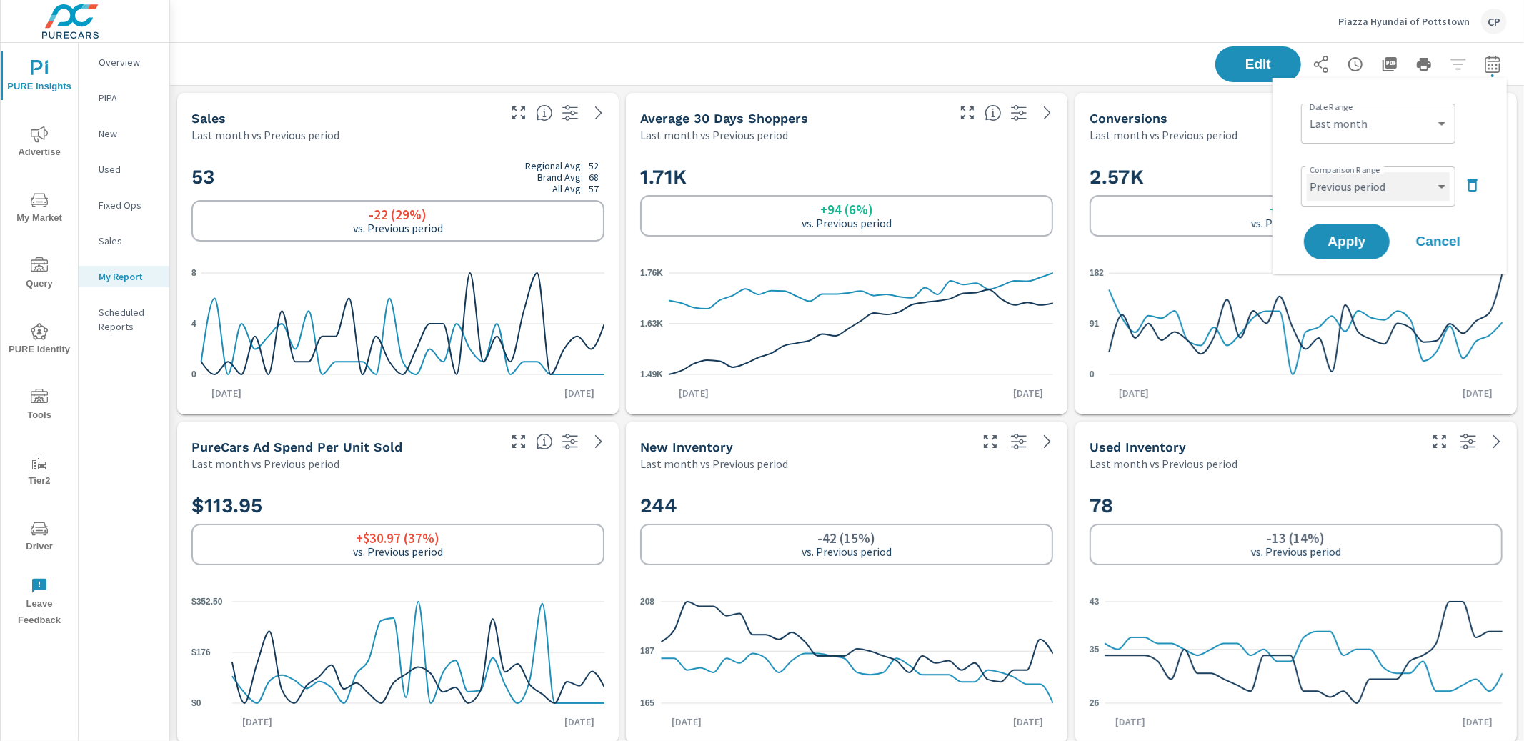
click at [1396, 178] on select "Custom Previous period Previous month Previous year" at bounding box center [1378, 186] width 143 height 29
click at [1307, 172] on select "Custom Previous period Previous month Previous year" at bounding box center [1378, 186] width 143 height 29
select select "custom"
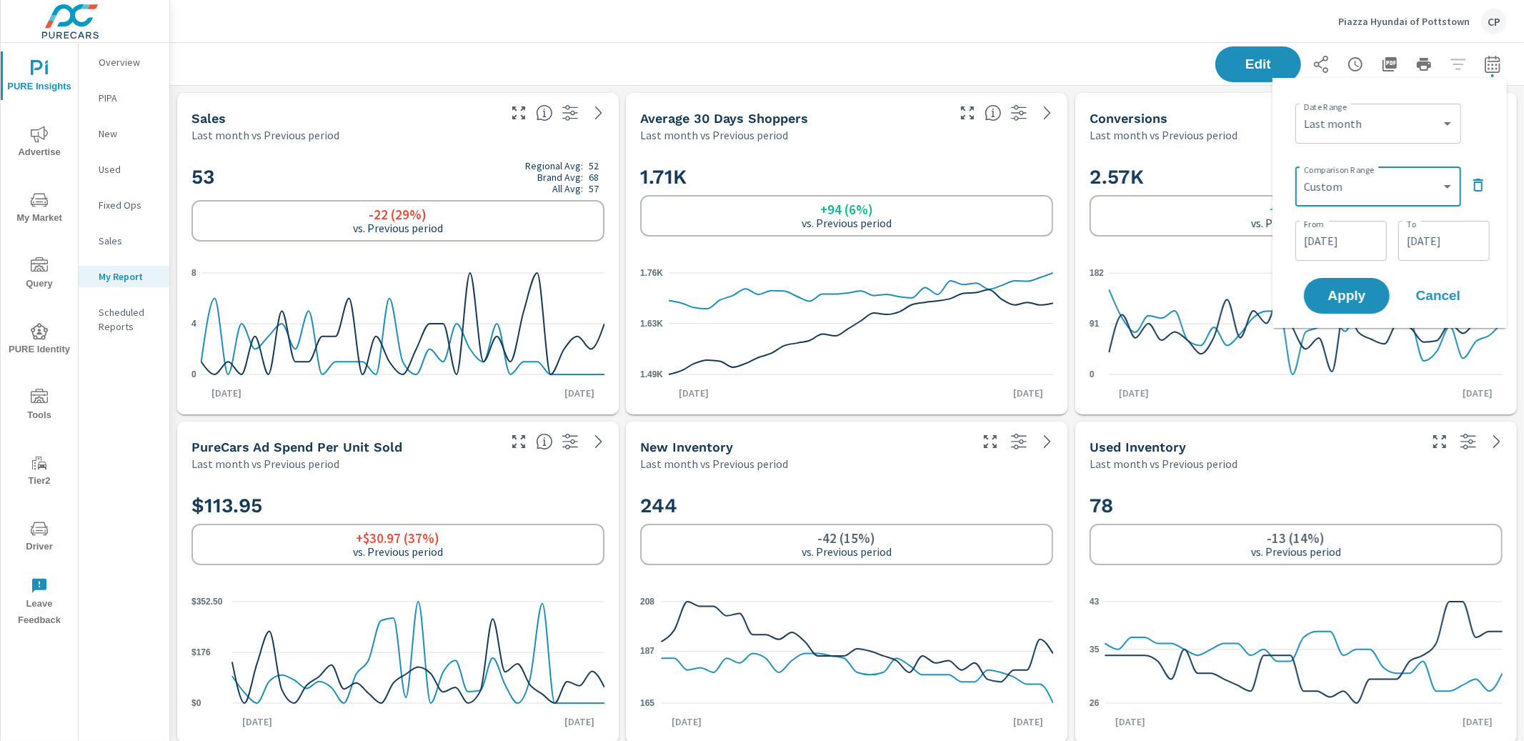
click at [1427, 291] on span "Cancel" at bounding box center [1438, 295] width 57 height 13
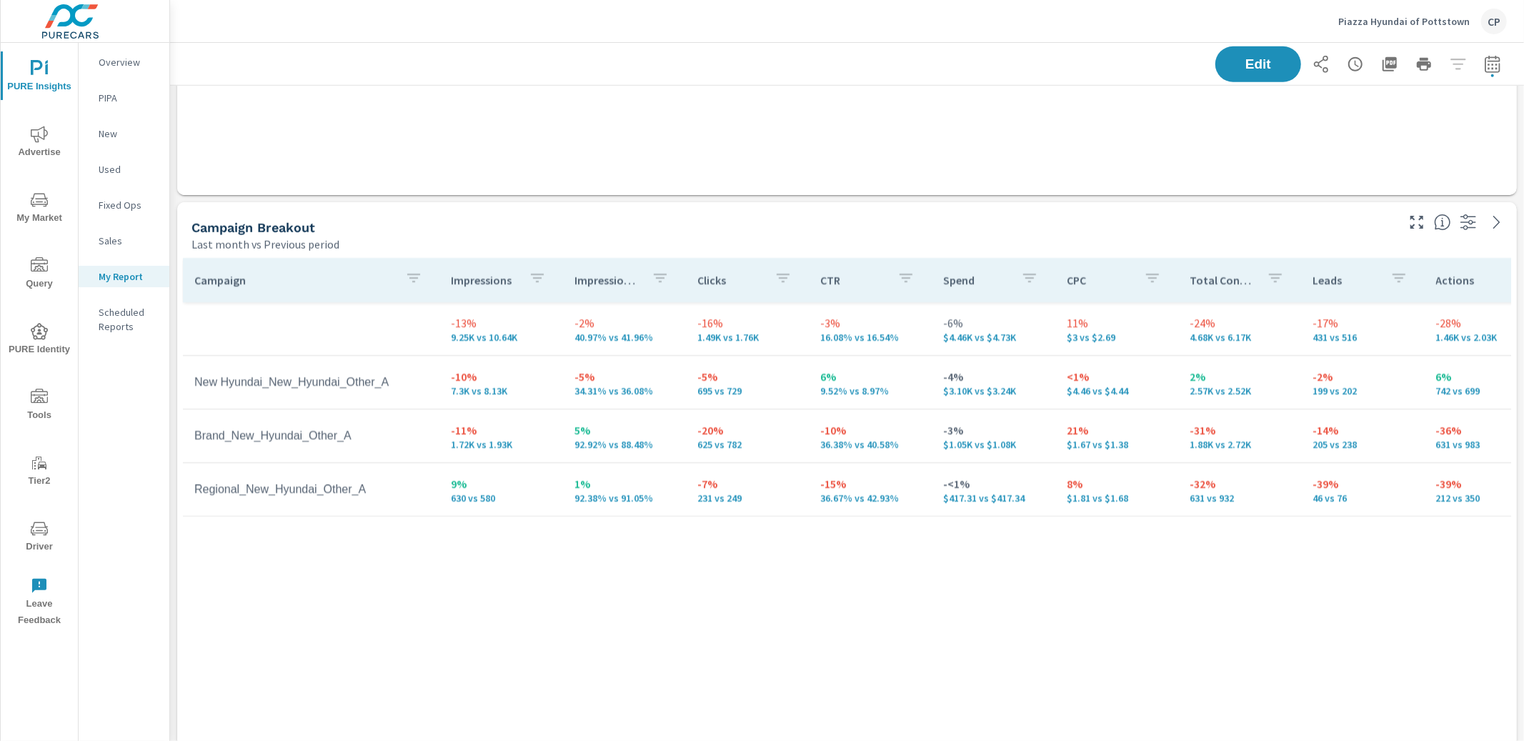
scroll to position [1200, 0]
